Goal: Find specific page/section: Find specific page/section

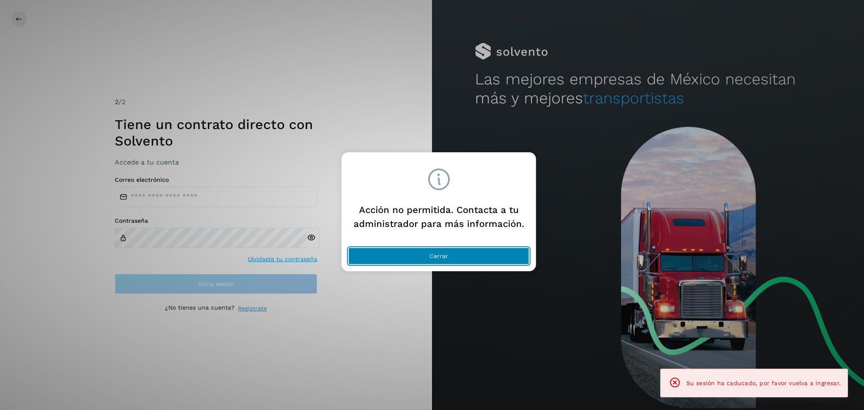
click at [435, 260] on button "Cerrar" at bounding box center [439, 256] width 181 height 17
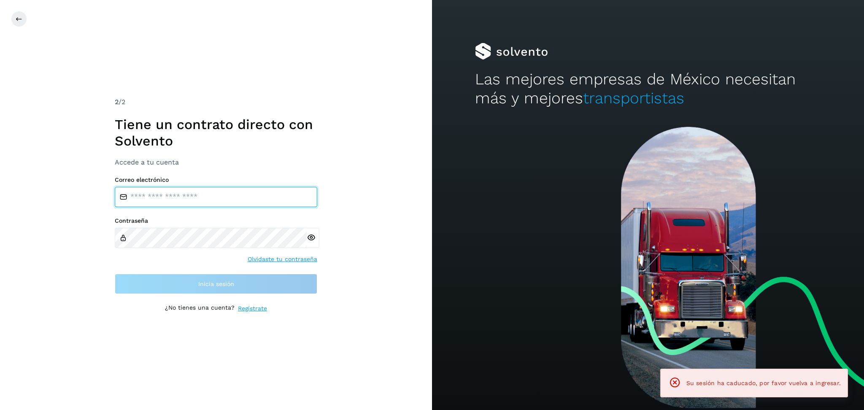
type input "**********"
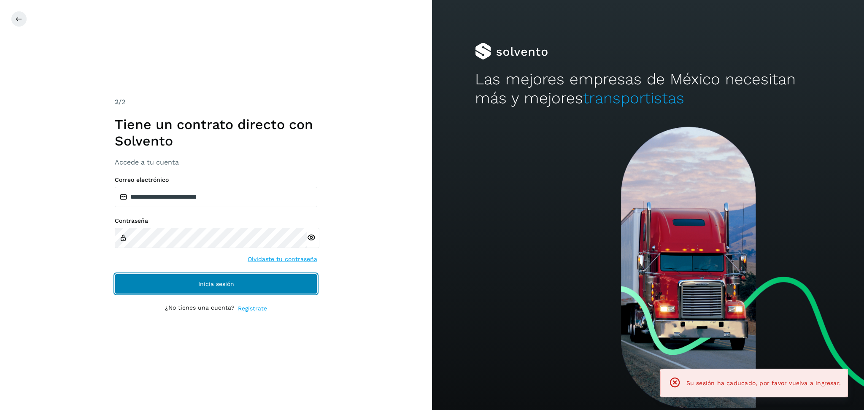
click at [274, 287] on button "Inicia sesión" at bounding box center [216, 284] width 203 height 20
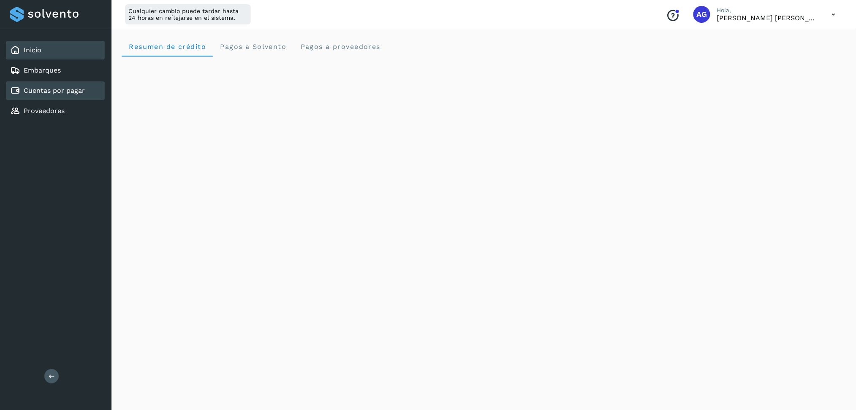
click at [83, 87] on link "Cuentas por pagar" at bounding box center [54, 91] width 61 height 8
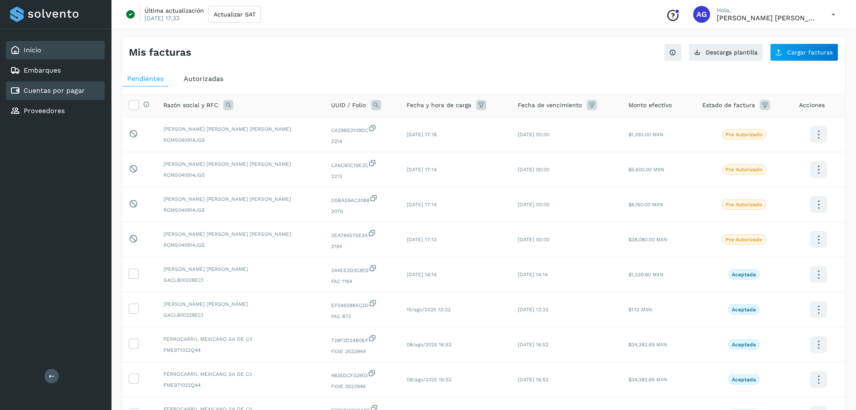
click at [88, 49] on div "Inicio" at bounding box center [55, 50] width 99 height 19
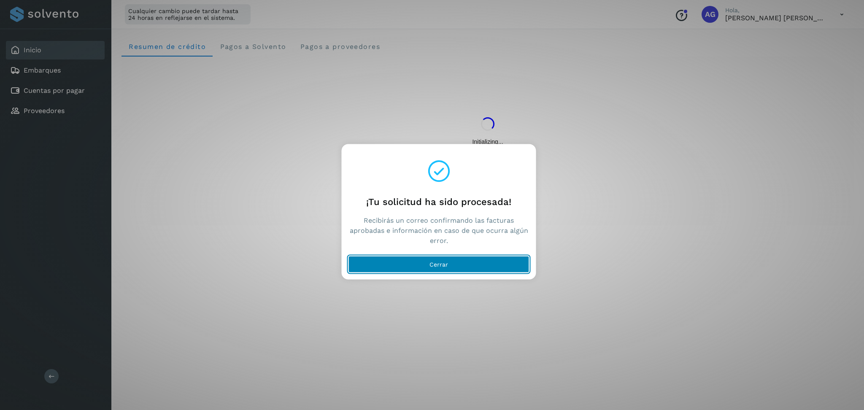
click at [515, 268] on button "Cerrar" at bounding box center [439, 264] width 181 height 17
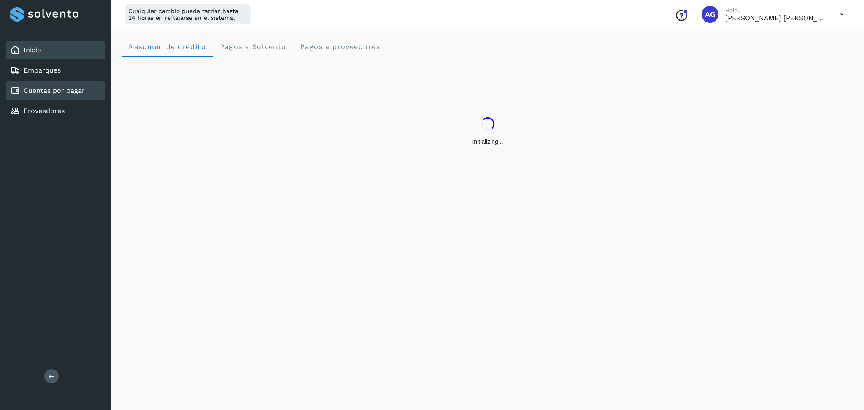
click at [74, 91] on link "Cuentas por pagar" at bounding box center [54, 91] width 61 height 8
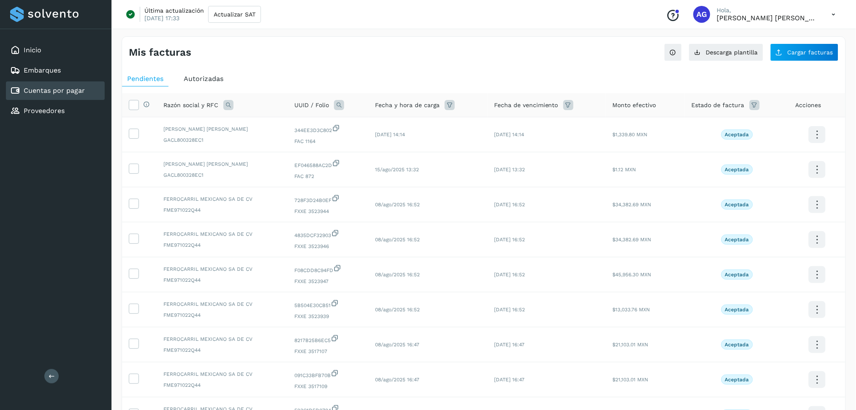
click at [214, 80] on span "Autorizadas" at bounding box center [204, 79] width 40 height 8
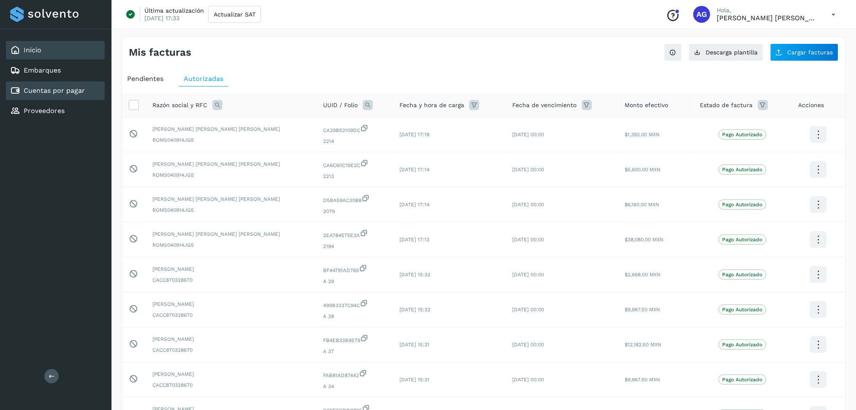
click at [78, 50] on div "Inicio" at bounding box center [55, 50] width 99 height 19
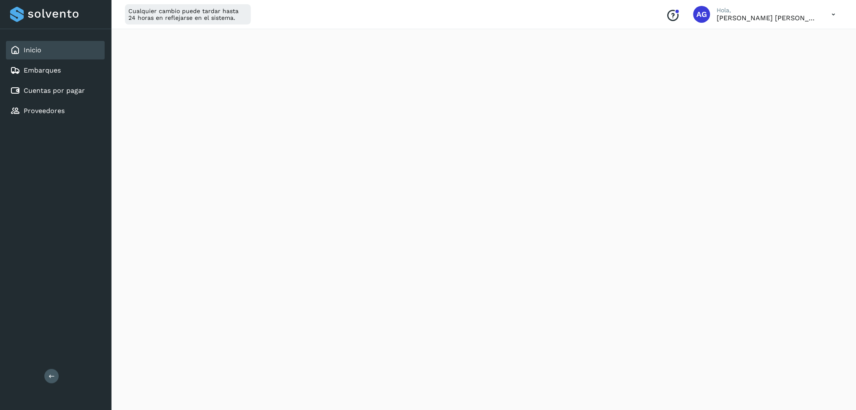
scroll to position [112, 0]
